Goal: Task Accomplishment & Management: Manage account settings

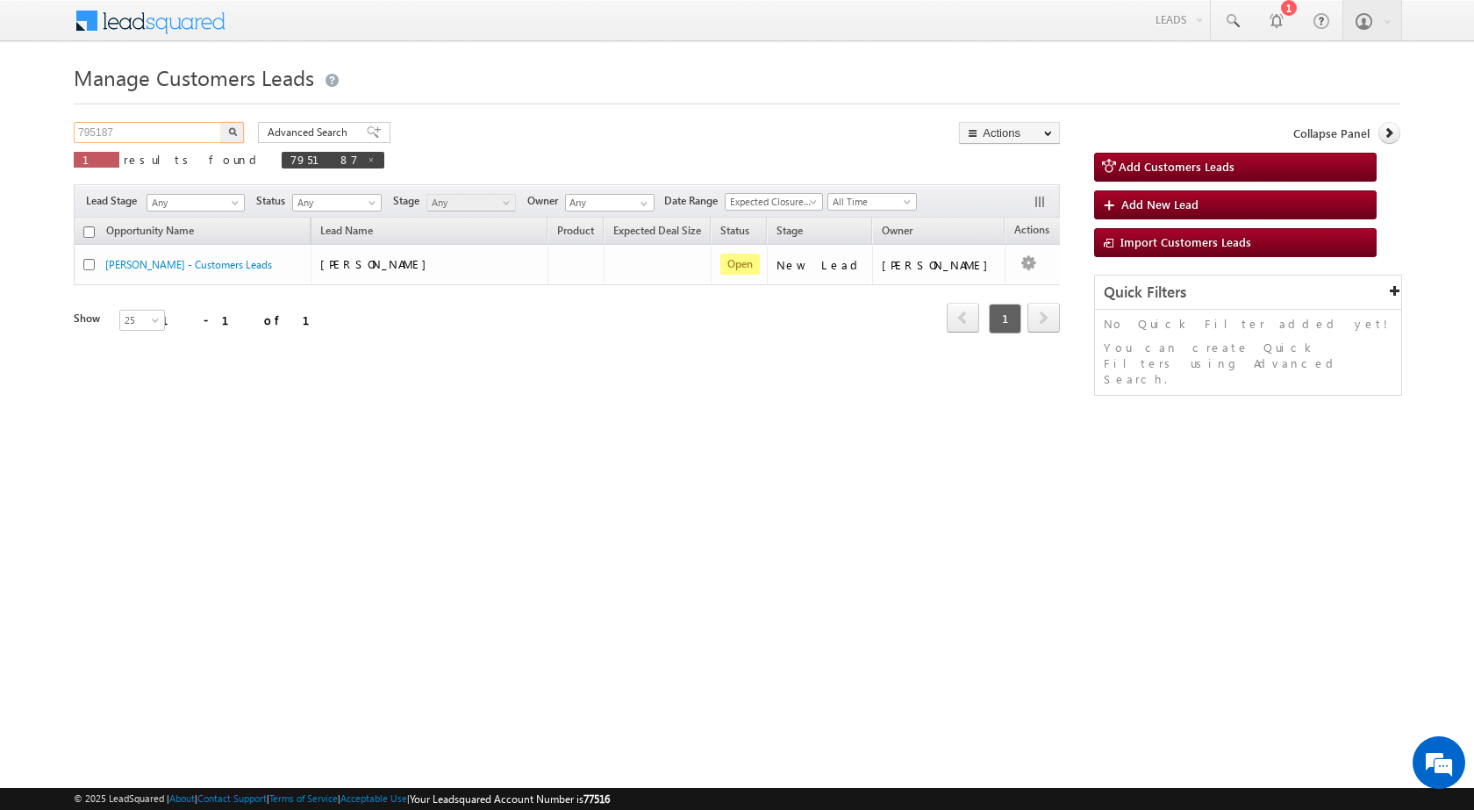
drag, startPoint x: 128, startPoint y: 122, endPoint x: 15, endPoint y: 125, distance: 113.2
click at [15, 125] on body "Menu [PERSON_NAME] sitar a6@ks erve." at bounding box center [737, 248] width 1474 height 497
paste input "62"
type input "795162"
click at [230, 127] on img "button" at bounding box center [232, 131] width 9 height 9
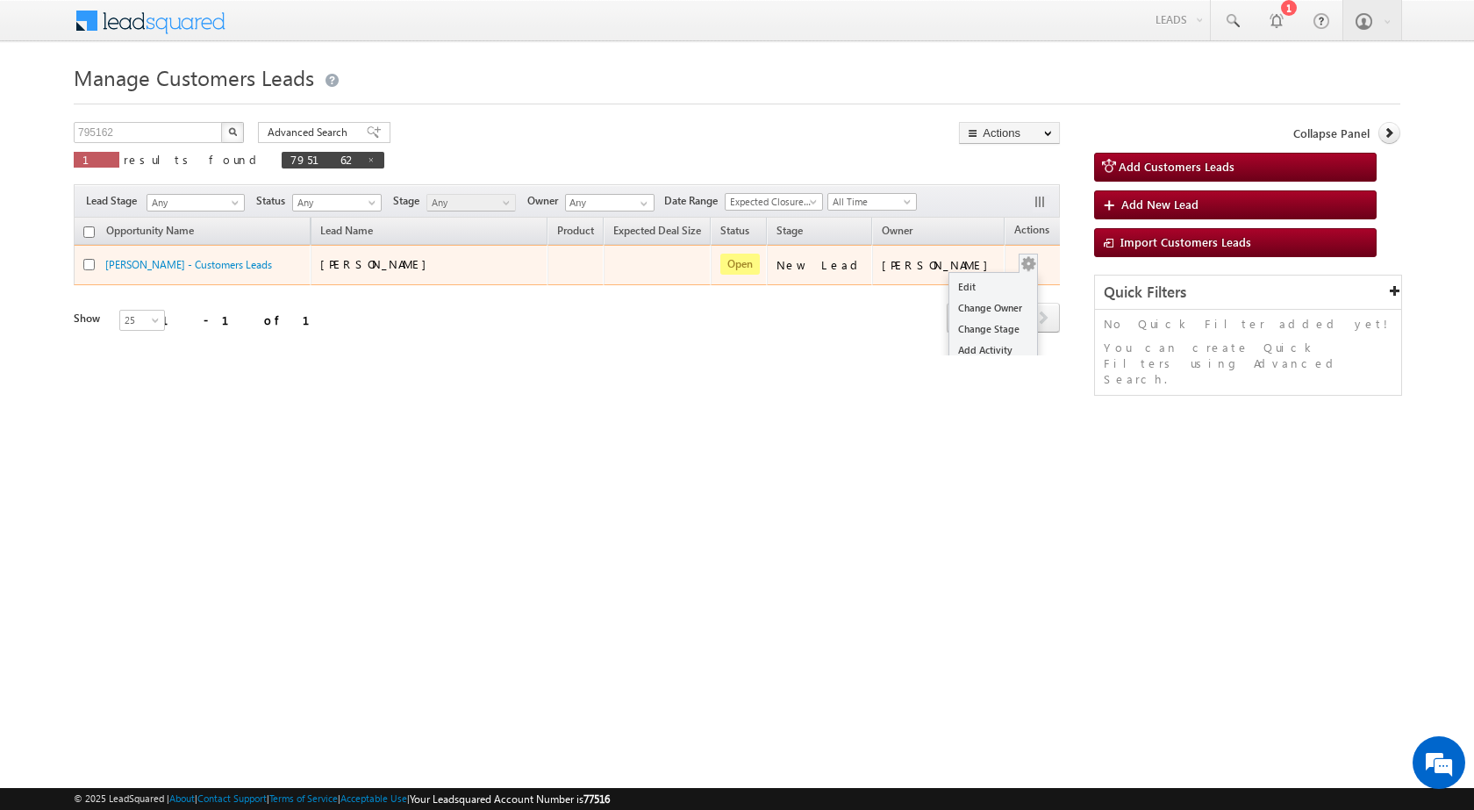
click at [1019, 266] on span at bounding box center [1028, 263] width 19 height 19
click at [949, 286] on link "Edit" at bounding box center [993, 286] width 88 height 21
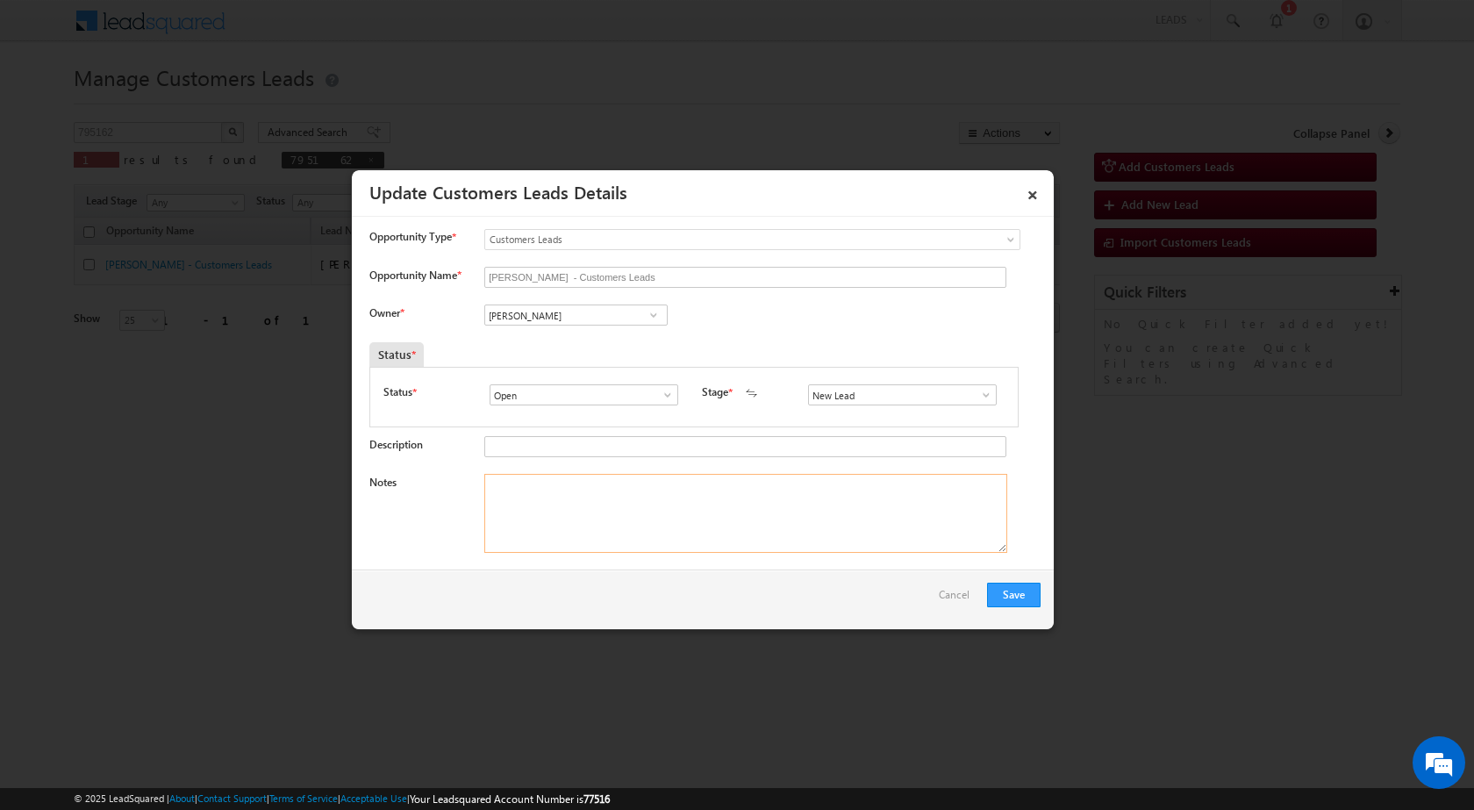
click at [638, 513] on textarea "Notes" at bounding box center [745, 513] width 523 height 79
paste textarea "795162 / [PERSON_NAME] / 9871863014 / CONSTRUCTION / 110030 TO [GEOGRAPHIC_DATA…"
type textarea "795162 / [PERSON_NAME] / 9871863014 / CONSTRUCTION / 110030 TO [GEOGRAPHIC_DATA…"
click at [569, 312] on input "[PERSON_NAME]" at bounding box center [575, 314] width 183 height 21
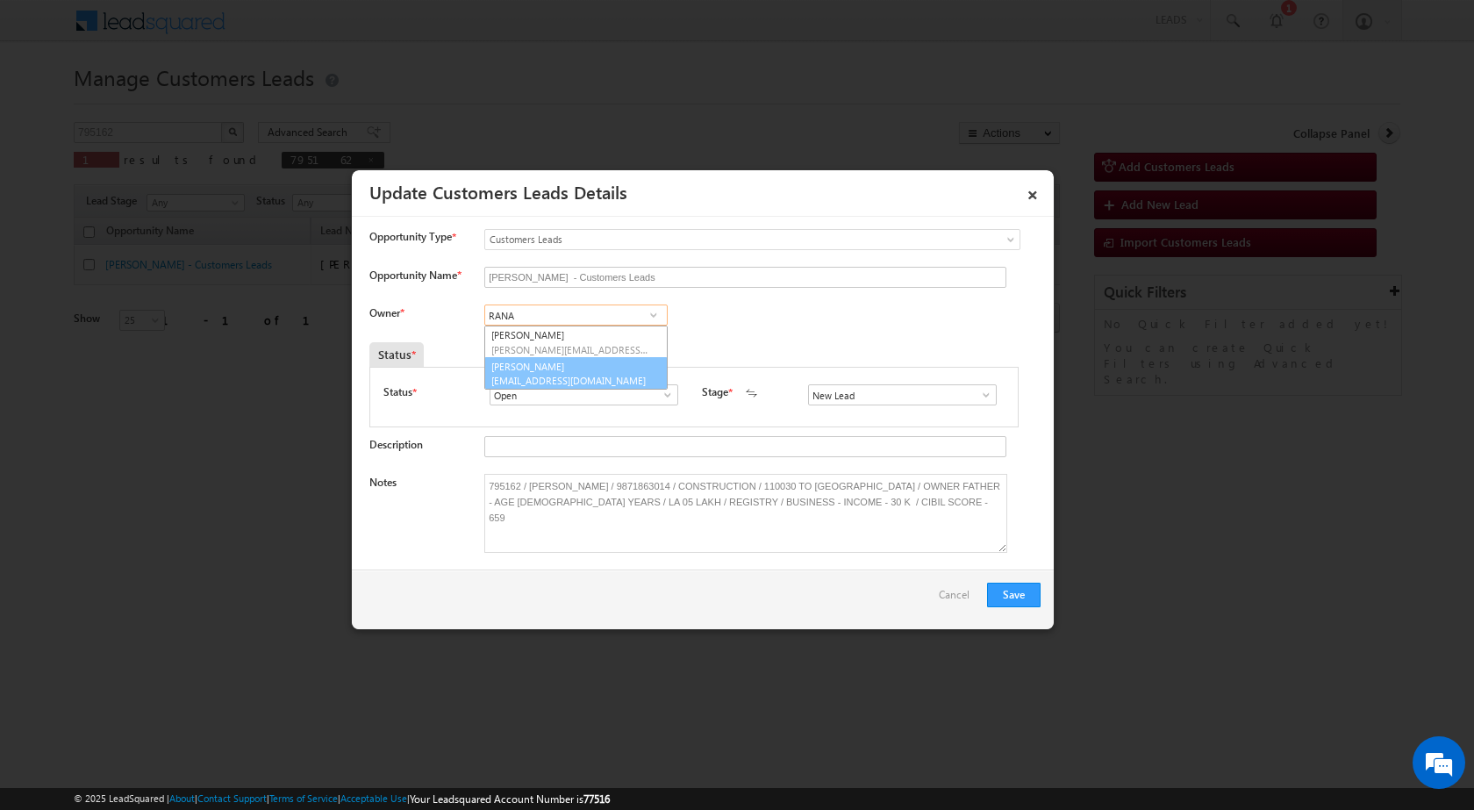
click at [588, 365] on link "[PERSON_NAME] [PERSON_NAME][EMAIL_ADDRESS][DOMAIN_NAME]" at bounding box center [575, 373] width 183 height 33
type input "[PERSON_NAME]"
click at [1014, 600] on button "Save" at bounding box center [1014, 595] width 54 height 25
